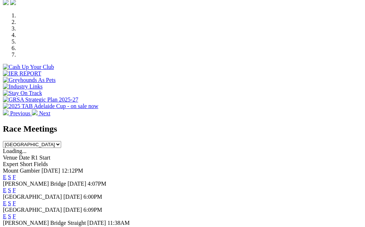
scroll to position [214, 0]
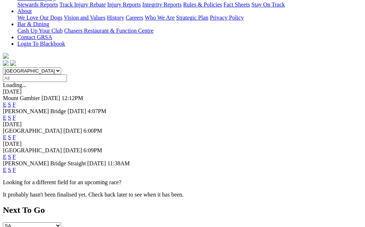
scroll to position [168, 0]
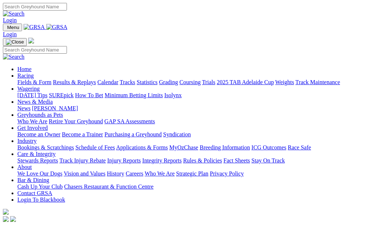
scroll to position [215, 0]
